Goal: Find specific page/section: Find specific page/section

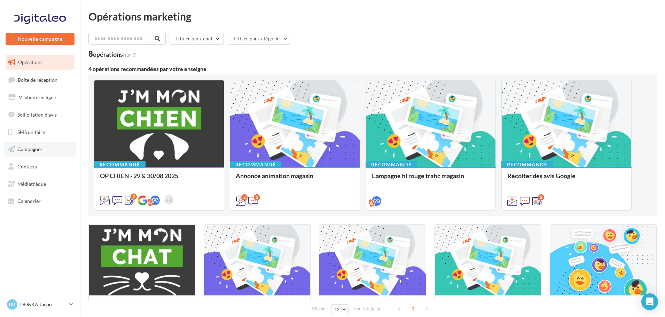
click at [42, 153] on link "Campagnes" at bounding box center [40, 149] width 72 height 15
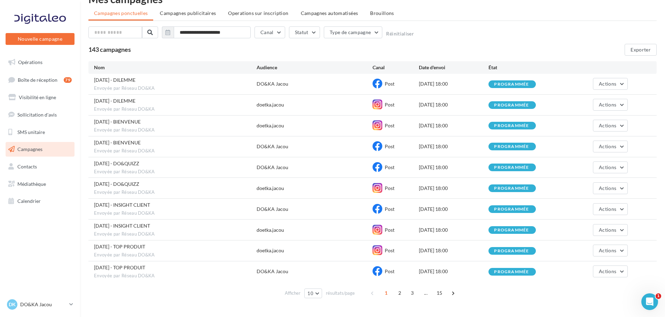
scroll to position [32, 0]
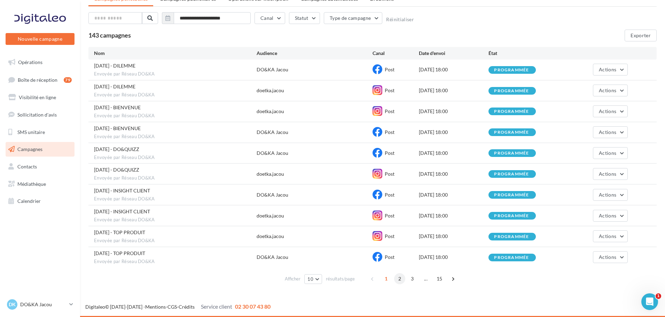
click at [402, 276] on span "2" at bounding box center [399, 278] width 11 height 11
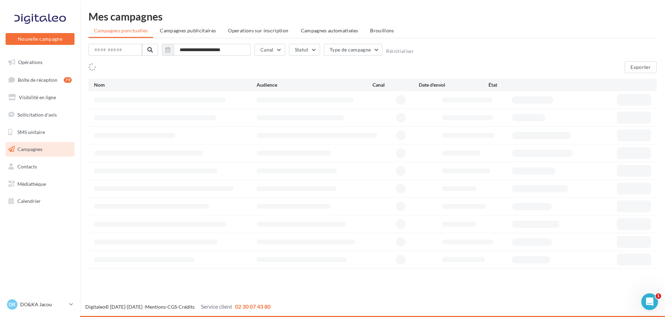
scroll to position [0, 0]
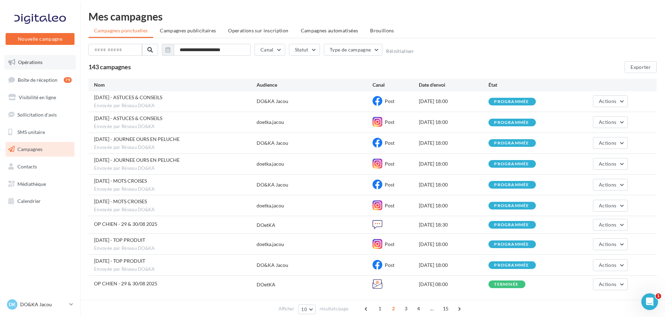
click at [48, 69] on link "Opérations" at bounding box center [40, 62] width 72 height 15
